Goal: Answer question/provide support

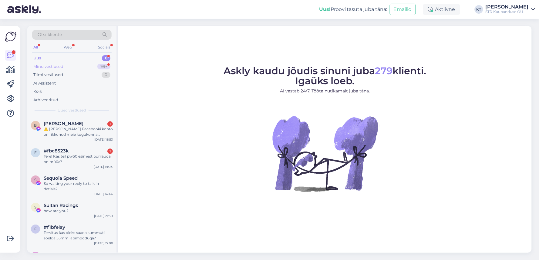
click at [48, 66] on div "Minu vestlused" at bounding box center [48, 67] width 30 height 6
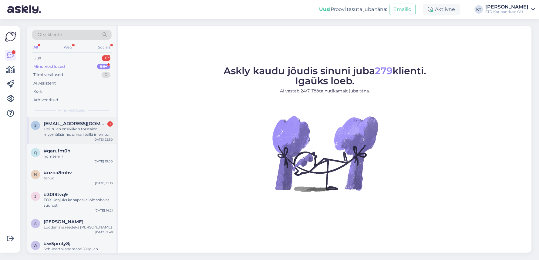
click at [51, 126] on span "schllar00970@gmail.com" at bounding box center [75, 123] width 63 height 5
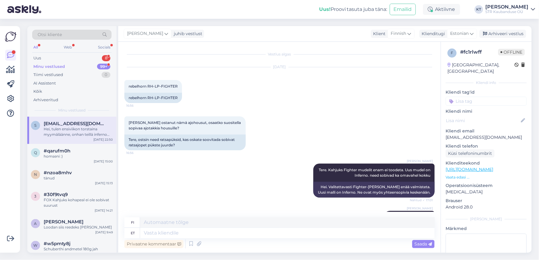
scroll to position [88, 0]
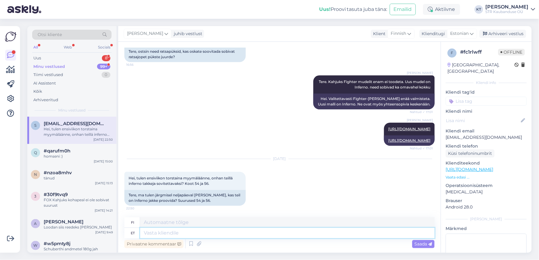
click at [163, 234] on textarea at bounding box center [287, 233] width 294 height 10
type textarea "mis v"
type textarea "mitä"
type textarea "mis värvi"
type textarea "mikä väri"
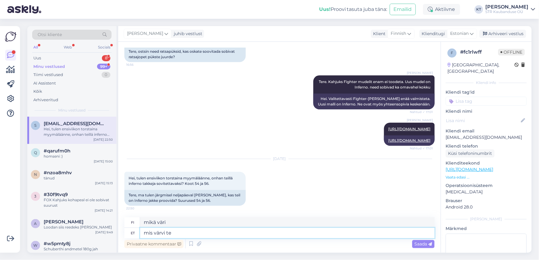
type textarea "mis värvi te s"
type textarea "Minkä värinen olet?"
type textarea "mis värvi te sooviksite?"
type textarea "Minkä värin haluaisit?"
type textarea "mis värvi te sooviksite?"
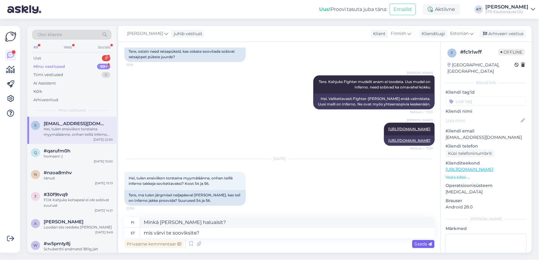
click at [420, 241] on span "Saada" at bounding box center [424, 243] width 18 height 5
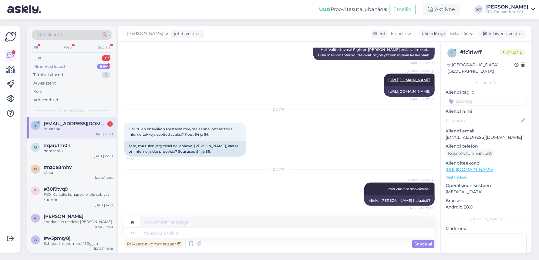
scroll to position [174, 0]
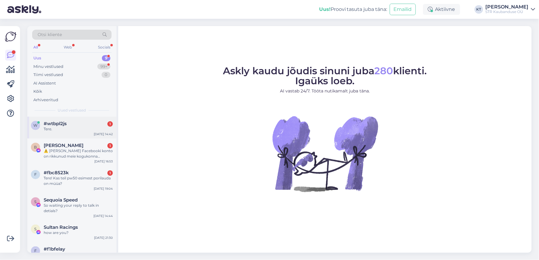
click at [74, 129] on div "Tere." at bounding box center [78, 128] width 69 height 5
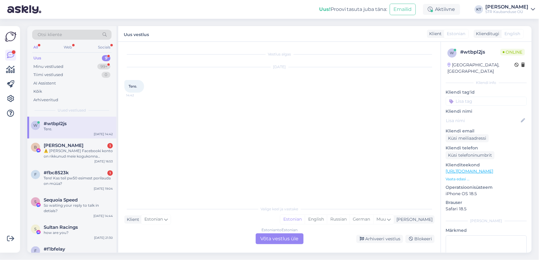
click at [278, 237] on div "Estonian to Estonian Võta vestlus üle" at bounding box center [280, 238] width 48 height 11
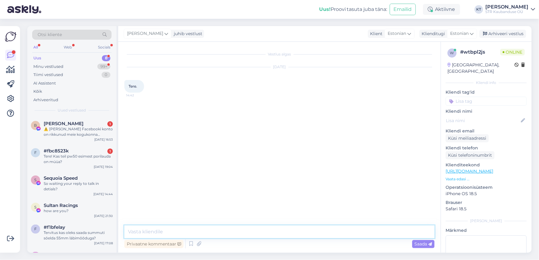
click at [176, 232] on textarea at bounding box center [279, 232] width 310 height 13
type textarea "tere"
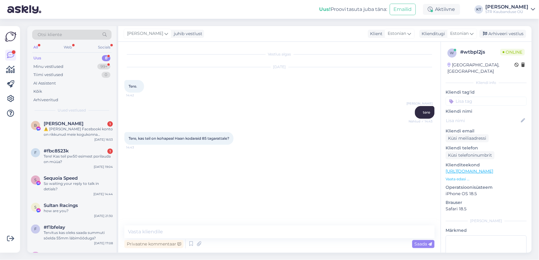
click at [463, 176] on p "Vaata edasi ..." at bounding box center [486, 178] width 81 height 5
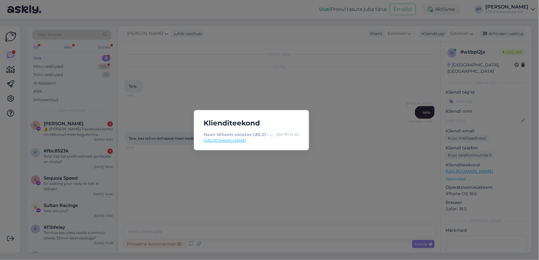
click at [301, 86] on div "Klienditeekond Haan Wheels esiratas 1,85-21 - Rattad Aug 14 14:42 https://bikem…" at bounding box center [269, 130] width 539 height 260
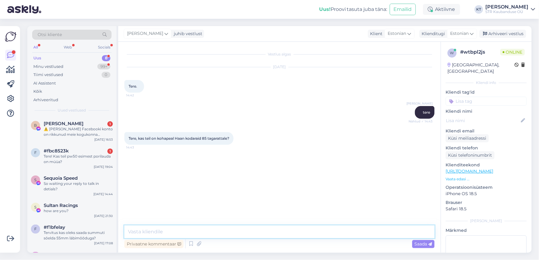
click at [168, 233] on textarea at bounding box center [279, 232] width 310 height 13
type textarea "kahjuks ei"
click at [184, 231] on textarea at bounding box center [279, 232] width 310 height 13
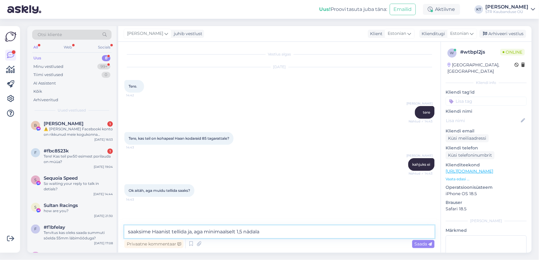
type textarea "saaksime Haanist tellida ja, aga minimaalselt 1,5 nädalat"
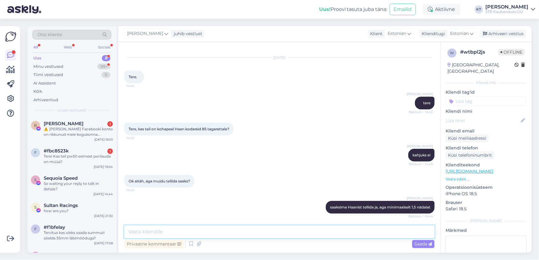
scroll to position [35, 0]
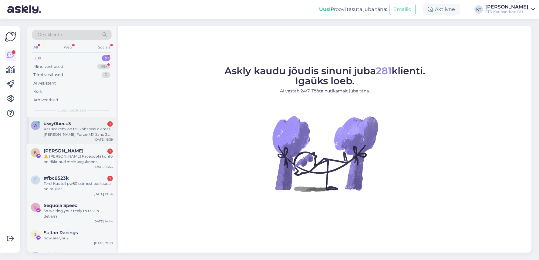
click at [75, 129] on div "Kas see rehv on teil kohapeal olemas [PERSON_NAME] Force-MX Sand 2 110/90-19 62…" at bounding box center [78, 131] width 69 height 11
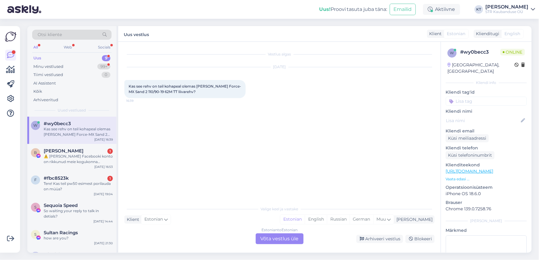
click at [269, 238] on div "Estonian to Estonian Võta vestlus üle" at bounding box center [280, 238] width 48 height 11
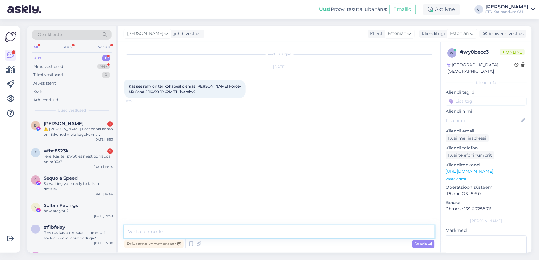
click at [178, 230] on textarea at bounding box center [279, 232] width 310 height 13
type textarea "tere"
drag, startPoint x: 138, startPoint y: 233, endPoint x: 123, endPoint y: 232, distance: 14.9
click at [123, 232] on div "Vestlus algas [DATE] Kas see rehv on teil kohapeal olemas [PERSON_NAME] Force-M…" at bounding box center [279, 147] width 322 height 211
type textarea "kohe ei ole, aga saaksime selle homseks"
